Goal: Information Seeking & Learning: Check status

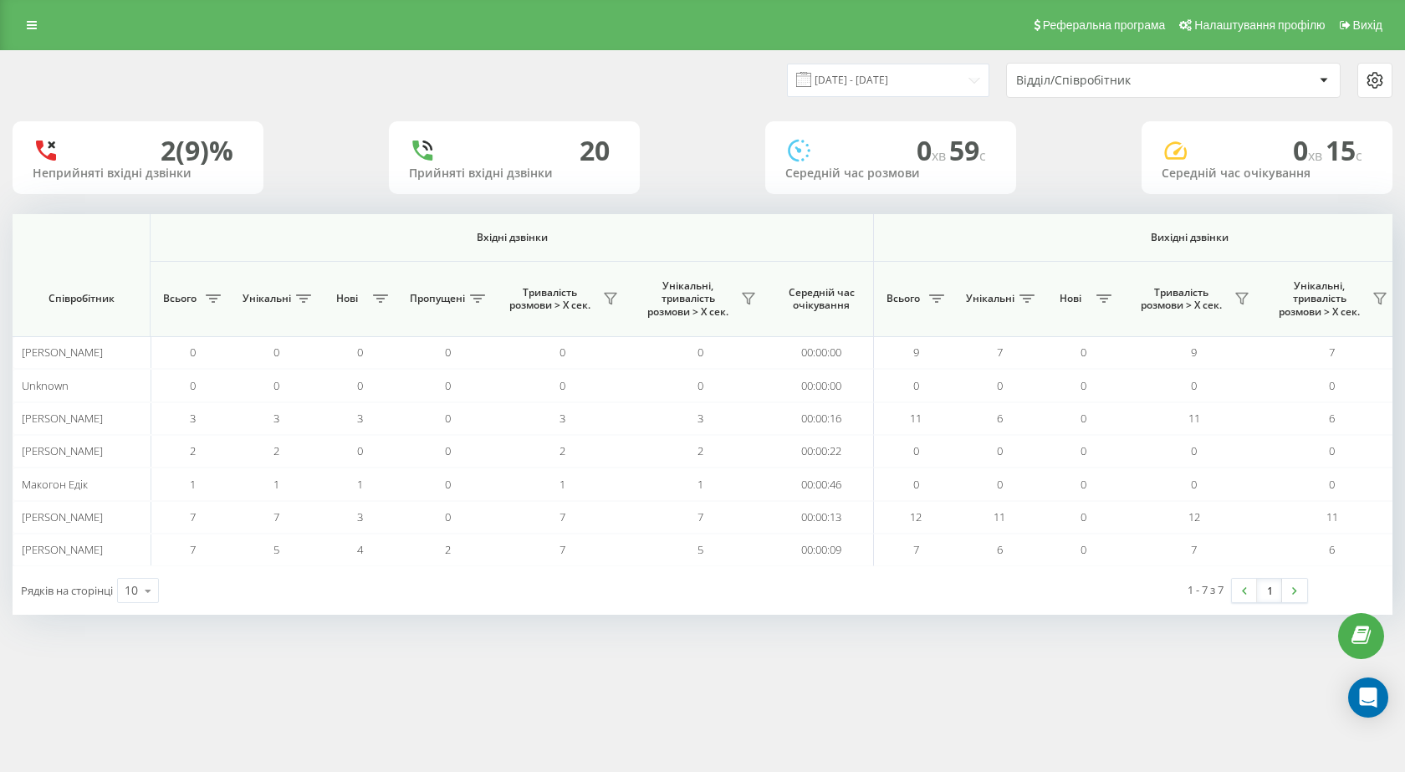
scroll to position [0, 954]
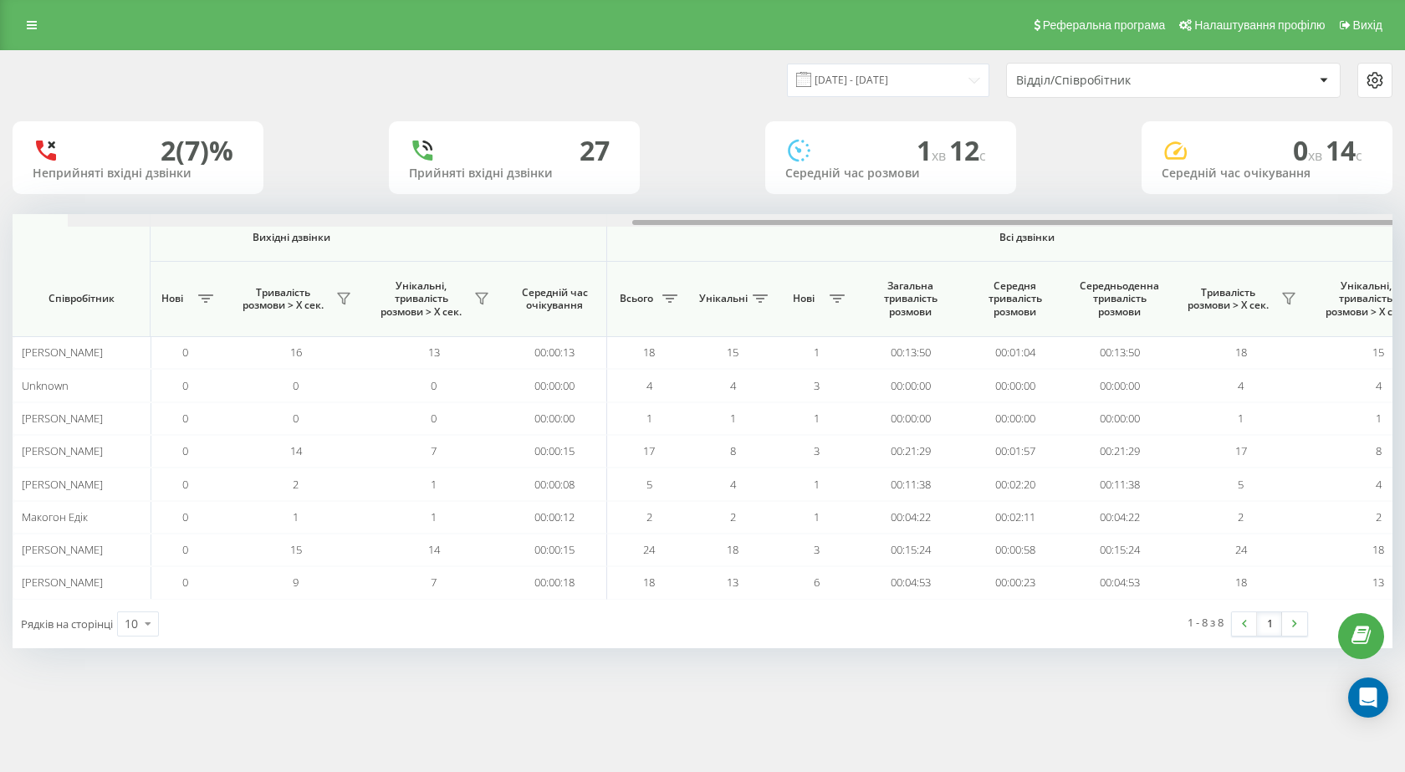
scroll to position [0, 954]
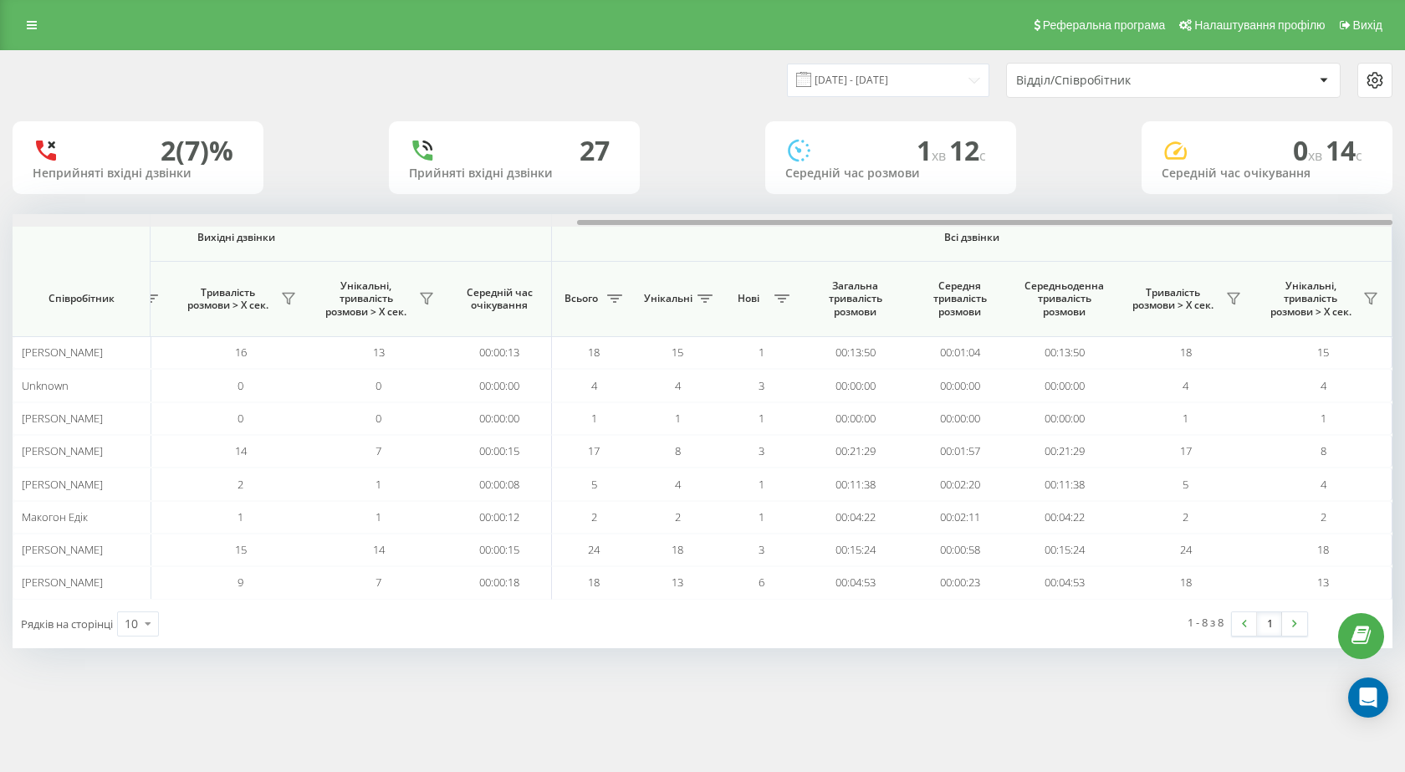
drag, startPoint x: 693, startPoint y: 219, endPoint x: 1313, endPoint y: 305, distance: 625.7
click at [1313, 305] on div "Вхідні дзвінки Вихідні дзвінки Всі дзвінки Співробітник Всього Унікальні Нові П…" at bounding box center [703, 406] width 1380 height 385
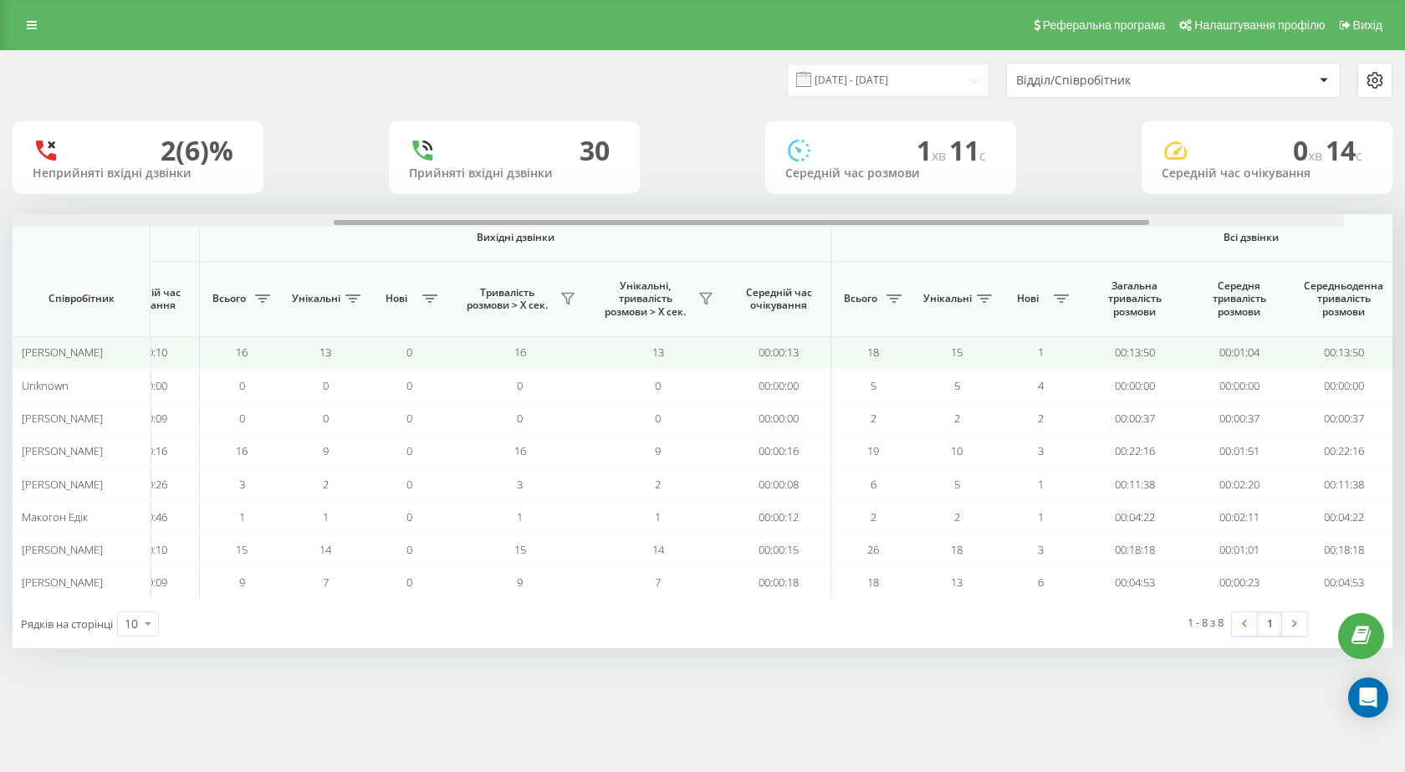
scroll to position [0, 954]
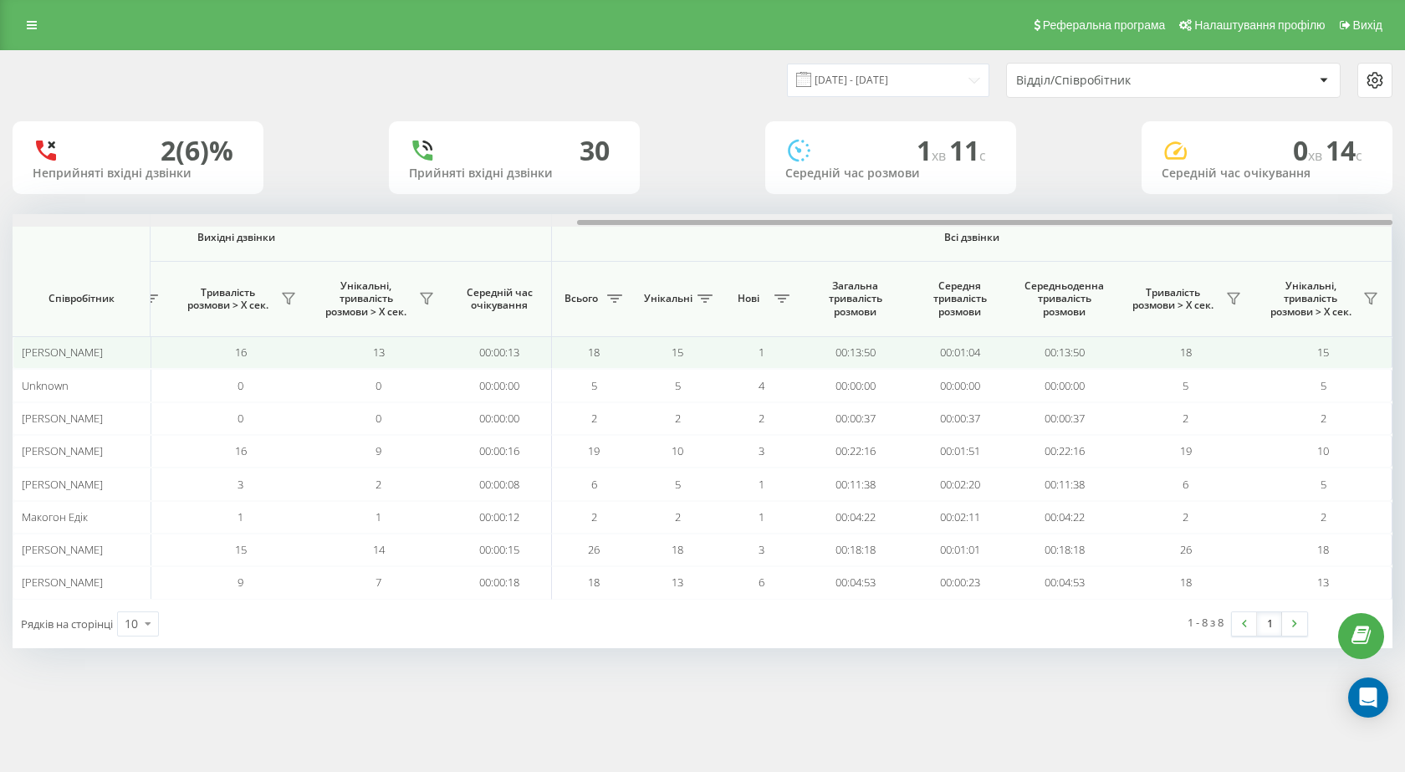
drag, startPoint x: 524, startPoint y: 223, endPoint x: 1241, endPoint y: 341, distance: 726.7
click at [1241, 341] on div "Вхідні дзвінки Вихідні дзвінки Всі дзвінки Співробітник Всього Унікальні Нові П…" at bounding box center [703, 406] width 1380 height 385
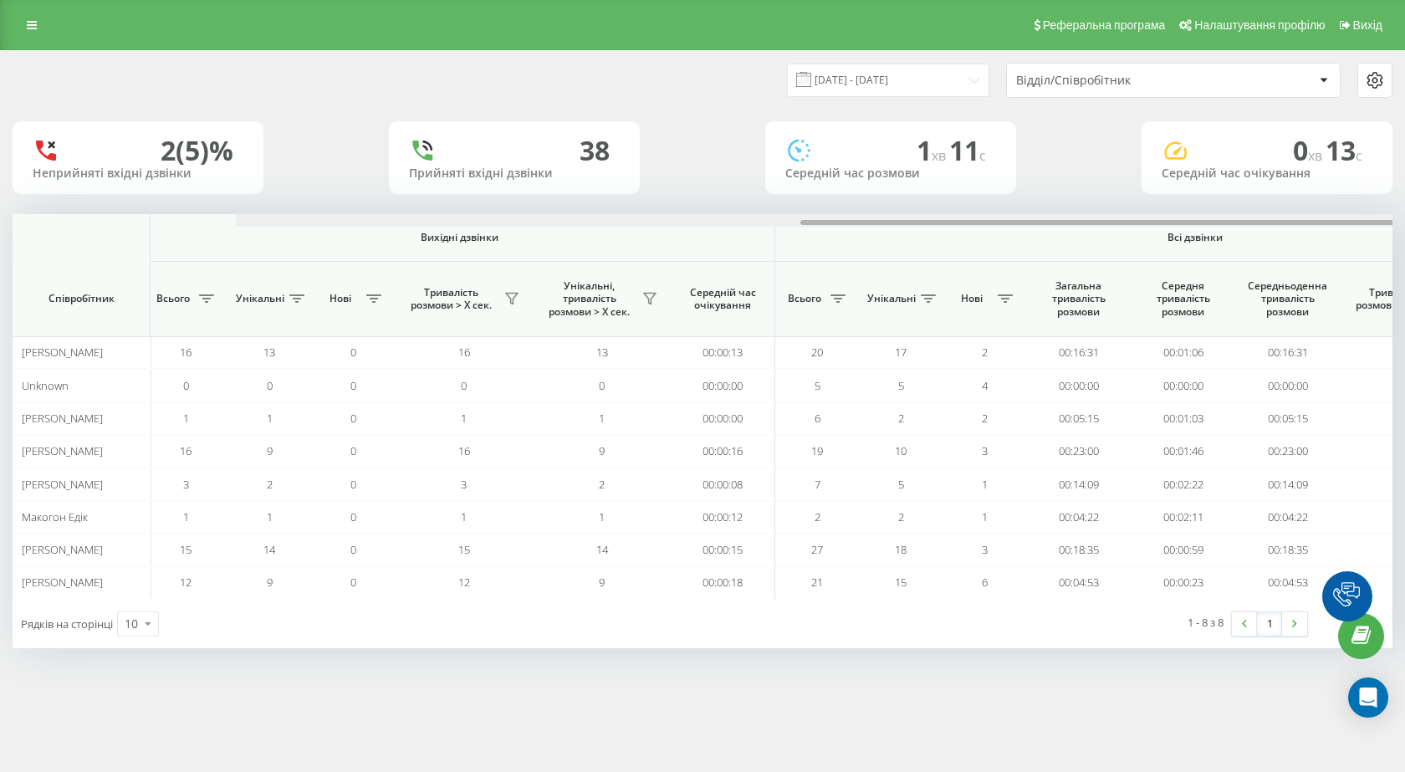
scroll to position [0, 954]
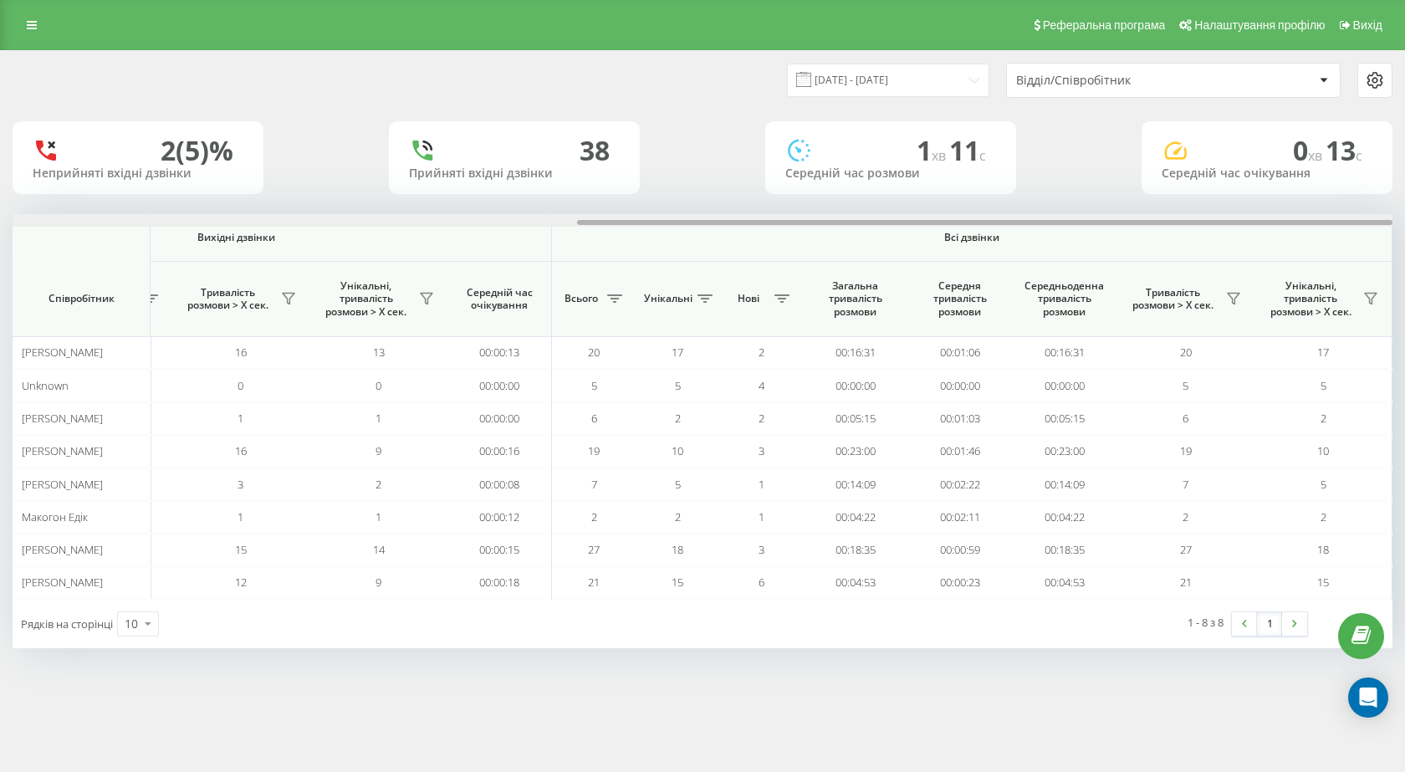
drag, startPoint x: 672, startPoint y: 222, endPoint x: 1375, endPoint y: 248, distance: 704.1
click at [1375, 248] on div "Вхідні дзвінки Вихідні дзвінки Всі дзвінки Співробітник Всього Унікальні Нові П…" at bounding box center [703, 406] width 1380 height 385
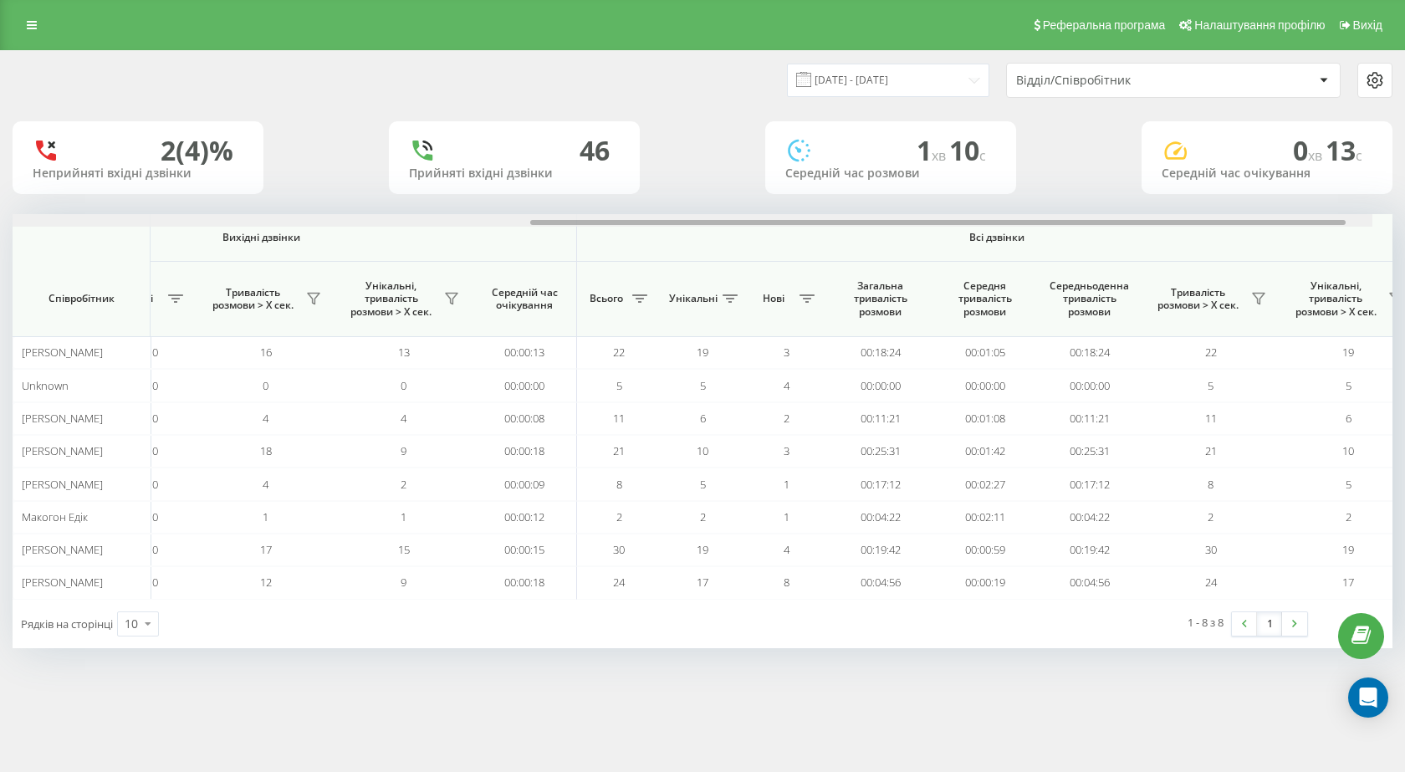
scroll to position [0, 954]
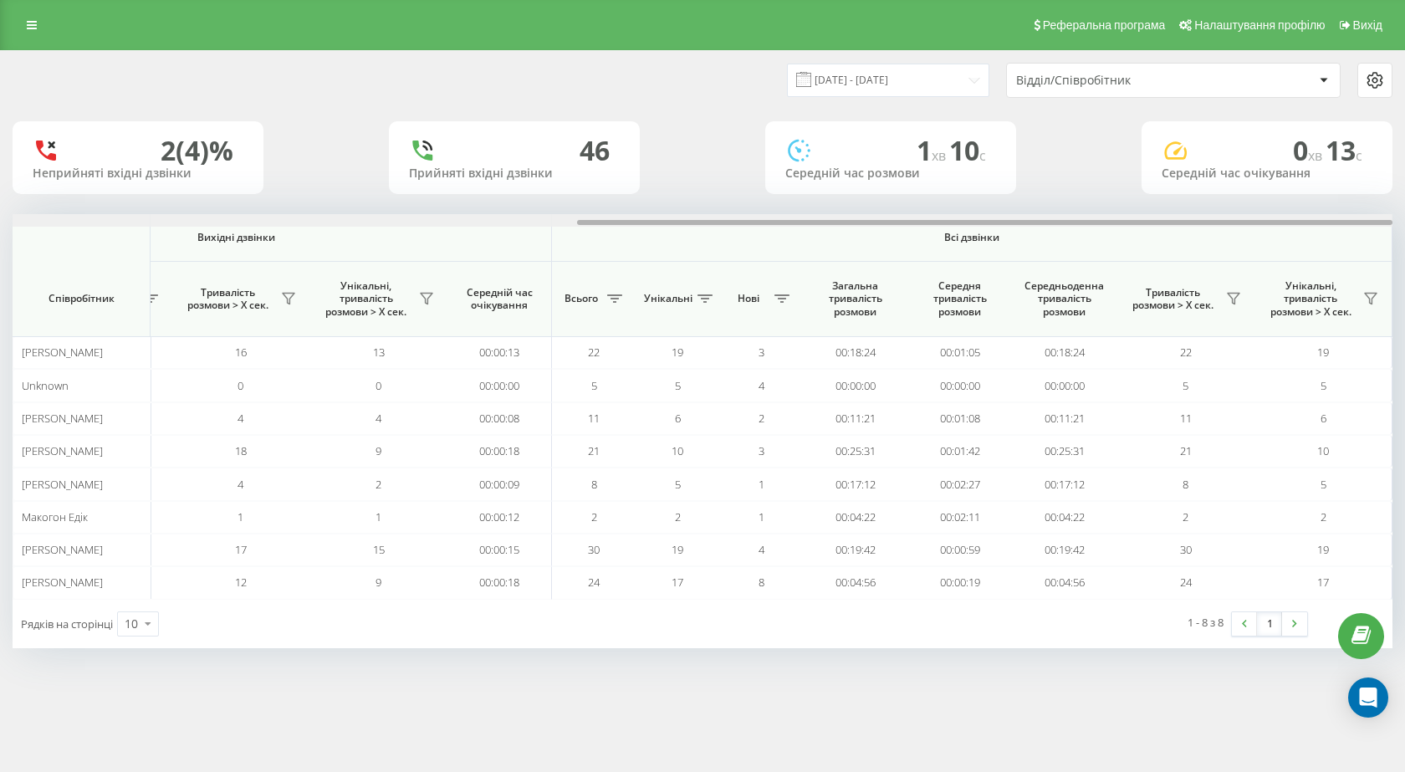
drag, startPoint x: 661, startPoint y: 221, endPoint x: 1302, endPoint y: 236, distance: 641.0
click at [1302, 236] on div "Вхідні дзвінки Вихідні дзвінки Всі дзвінки Співробітник Всього Унікальні Нові П…" at bounding box center [703, 406] width 1380 height 385
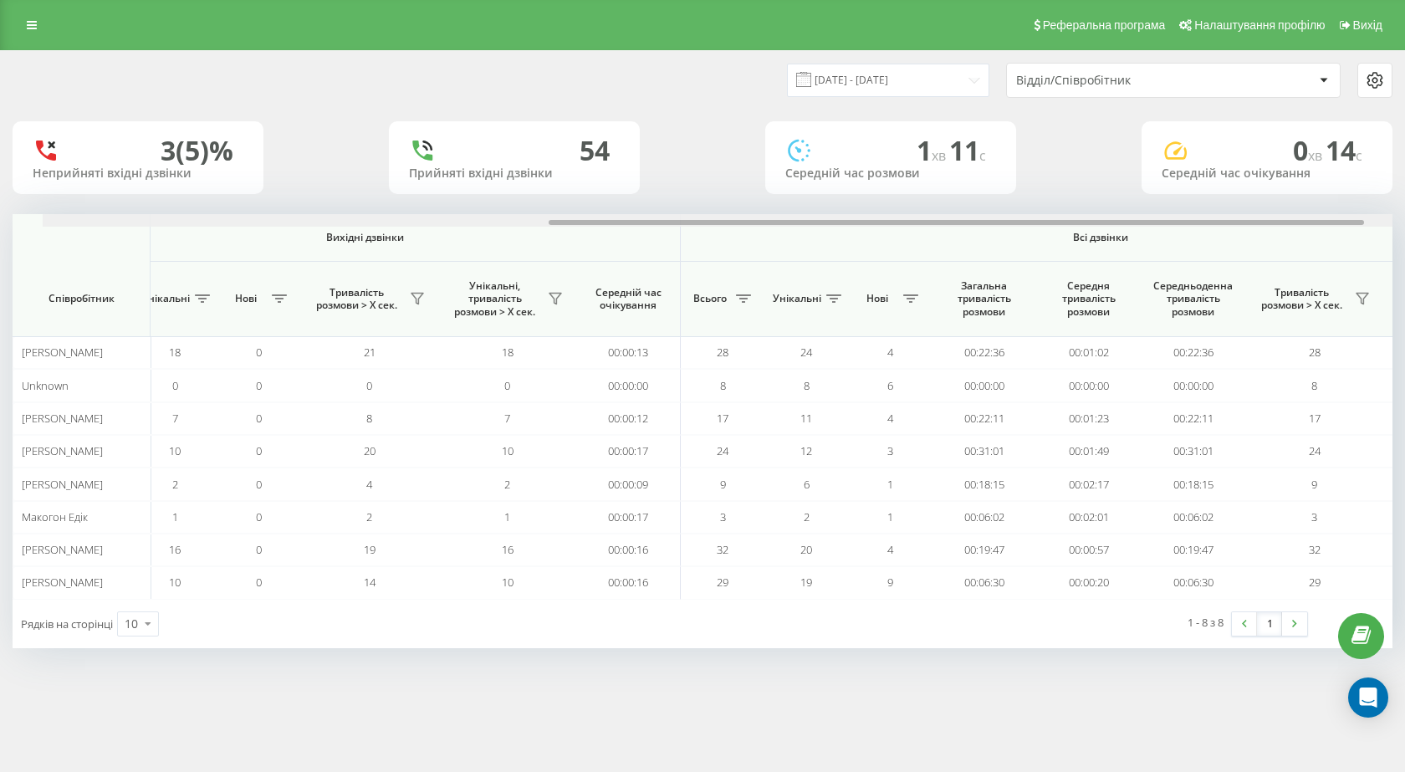
scroll to position [0, 954]
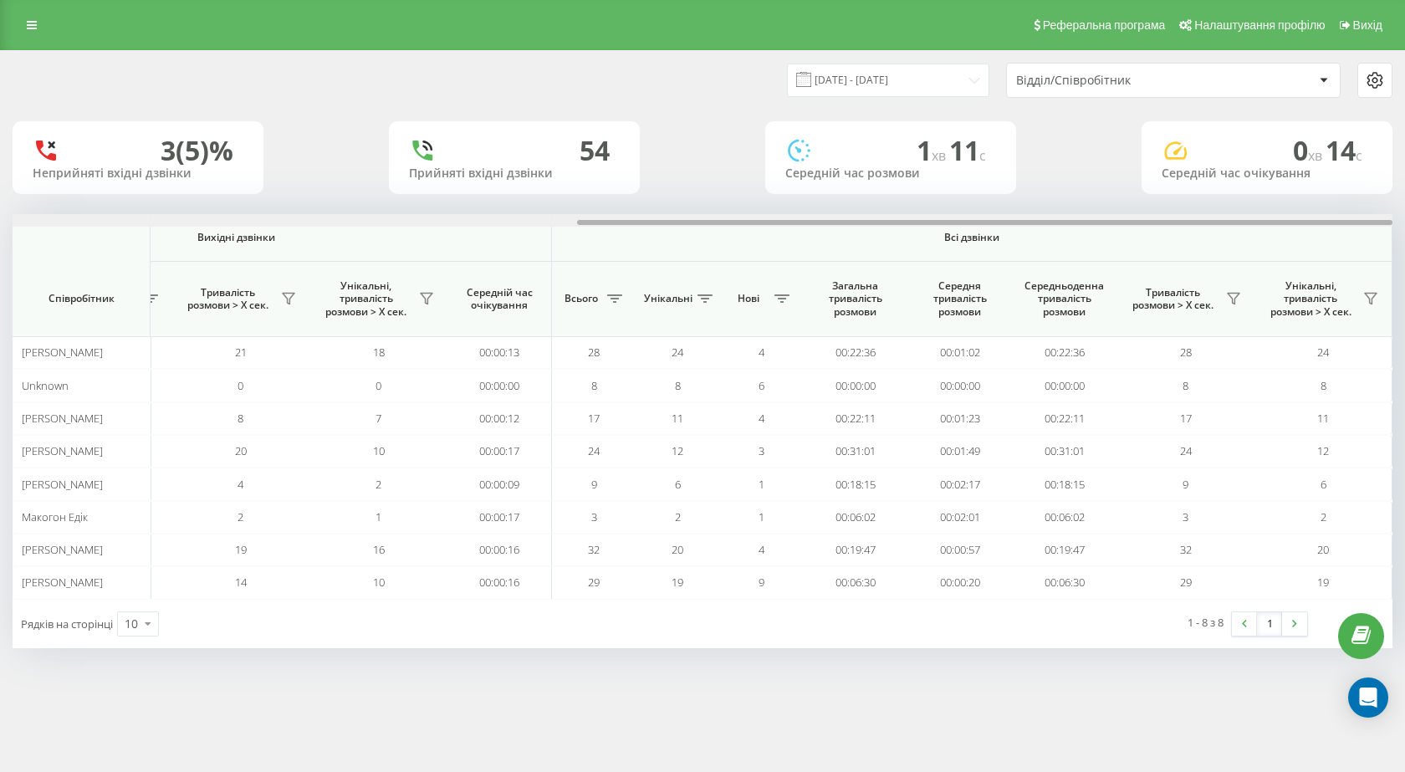
drag, startPoint x: 604, startPoint y: 225, endPoint x: 1287, endPoint y: 220, distance: 683.5
click at [1290, 220] on div at bounding box center [985, 222] width 816 height 5
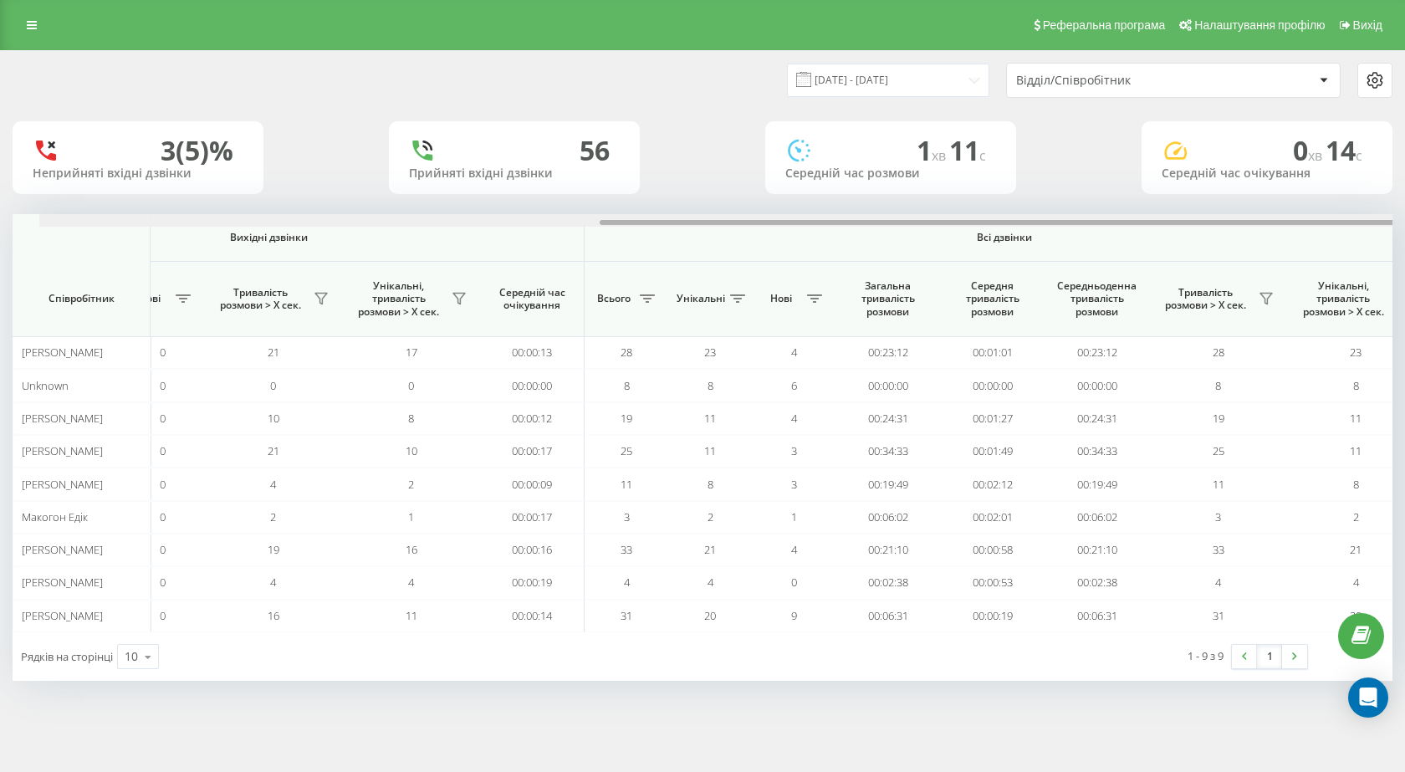
scroll to position [0, 954]
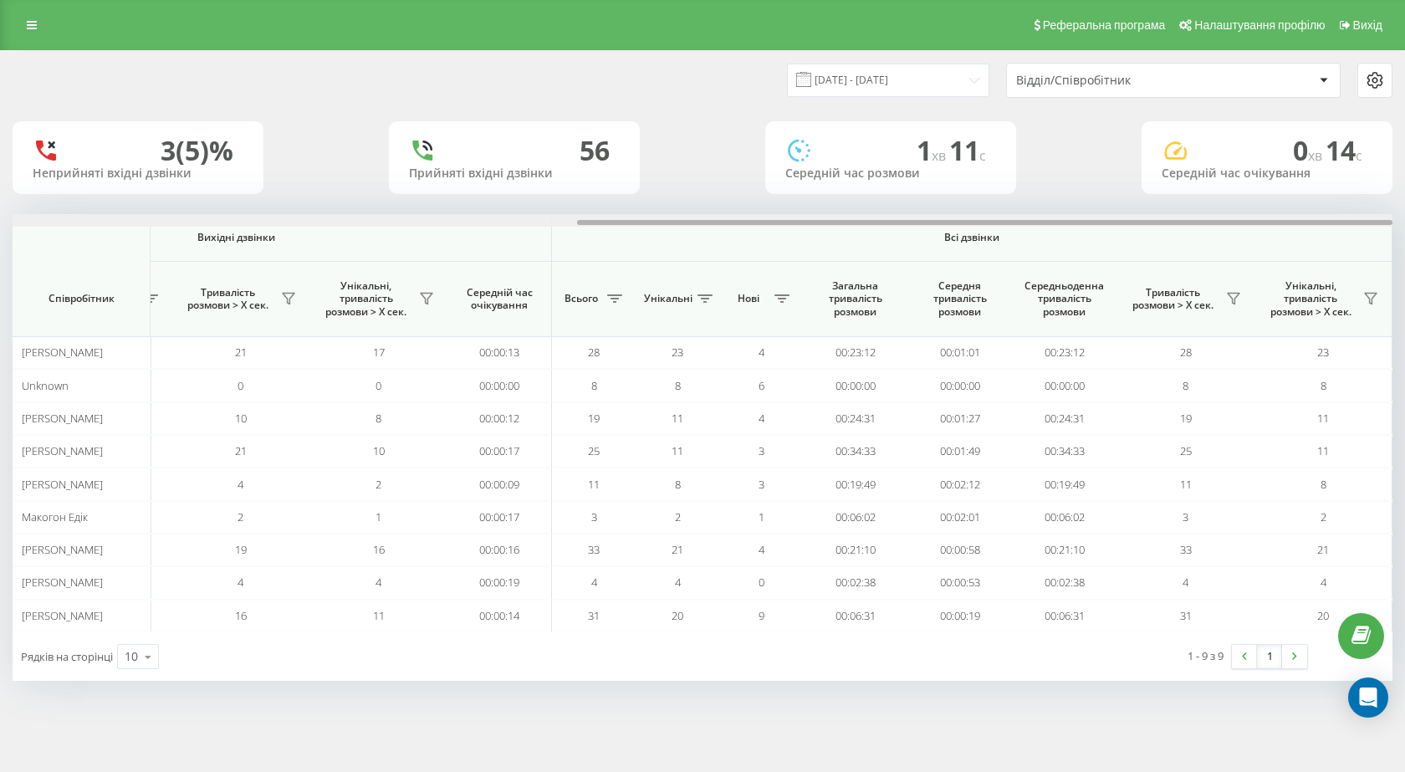
drag, startPoint x: 449, startPoint y: 221, endPoint x: 1071, endPoint y: 200, distance: 621.9
click at [1071, 201] on div "22.08.2025 - 22.08.2025 Відділ/Співробітник 3 (5)% Неприйняті вхідні дзвінки 56…" at bounding box center [703, 366] width 1380 height 630
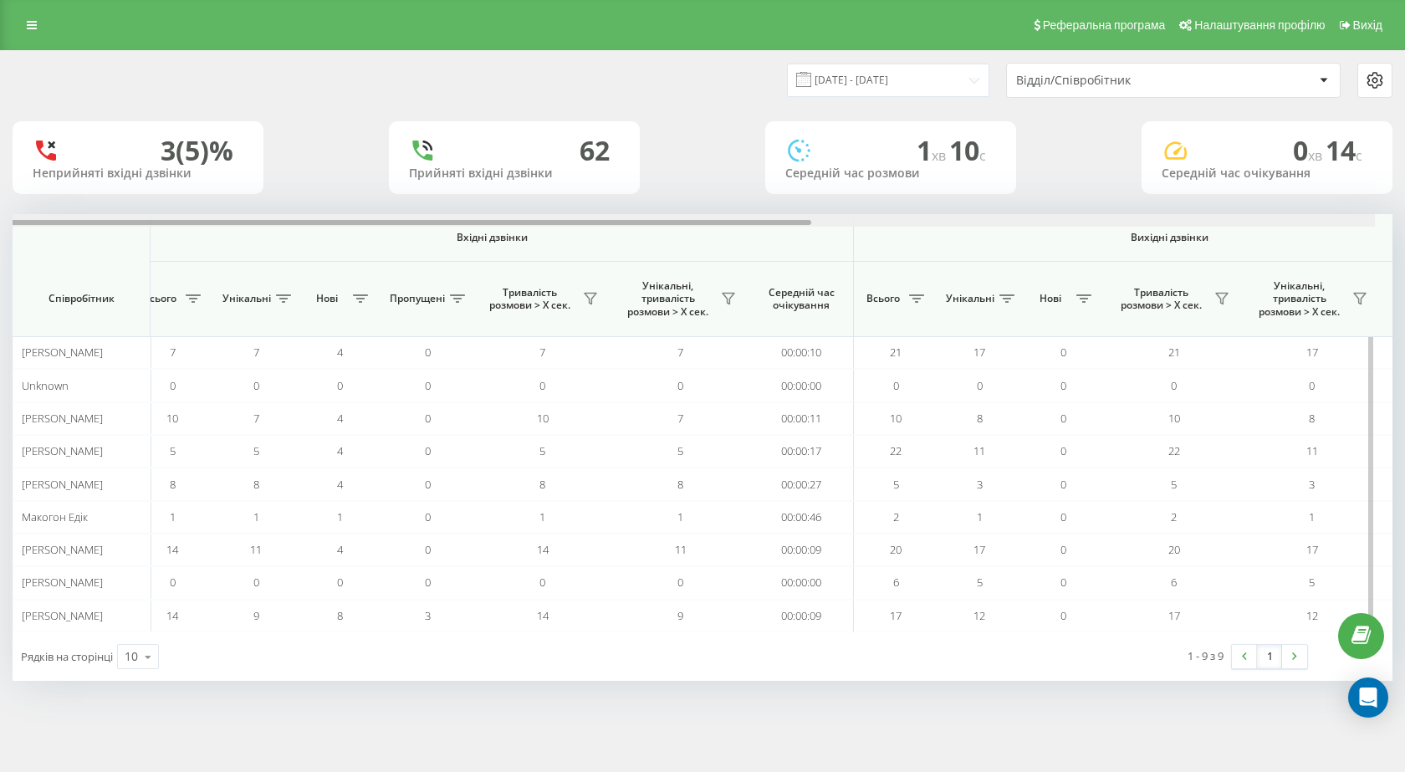
scroll to position [0, 954]
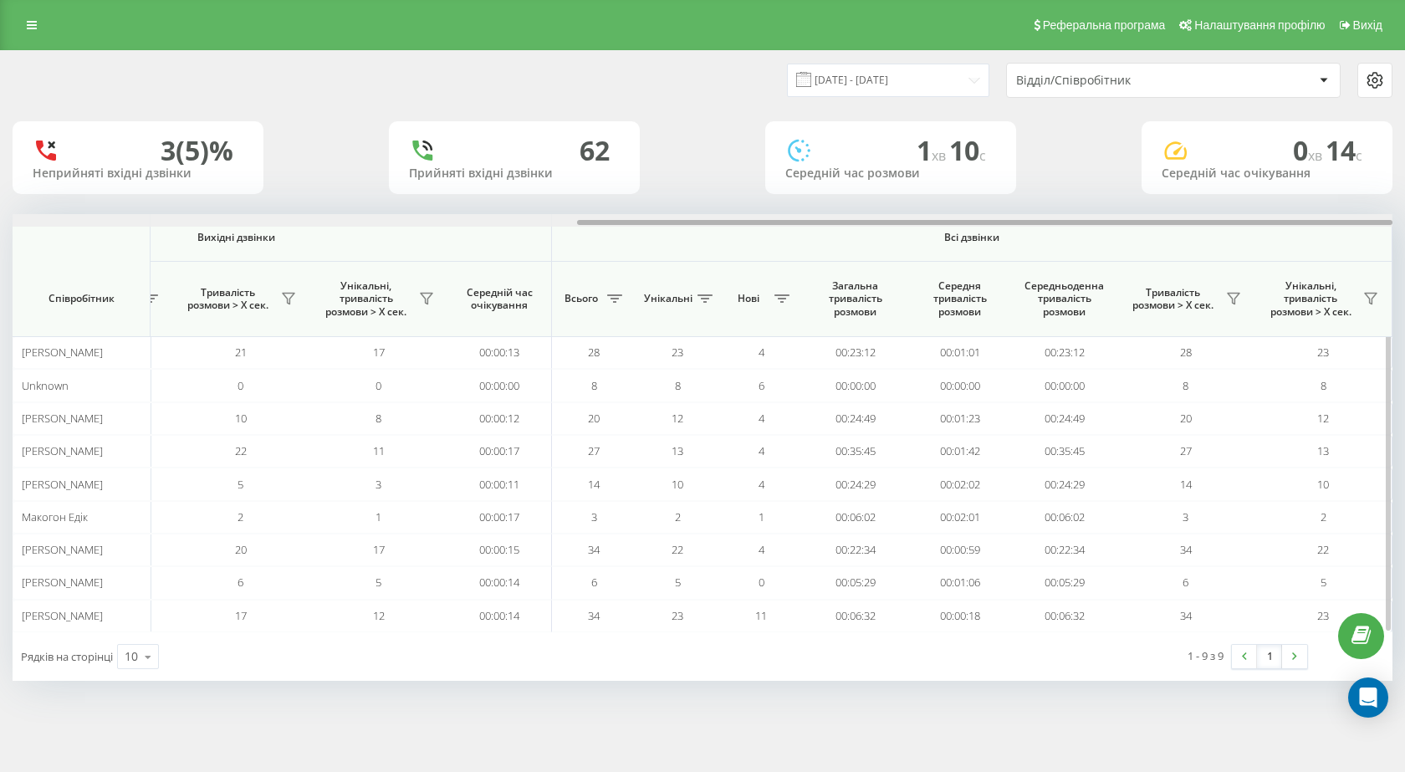
drag, startPoint x: 656, startPoint y: 220, endPoint x: 1352, endPoint y: 223, distance: 696.0
click at [1352, 223] on div at bounding box center [985, 222] width 816 height 5
